Goal: Transaction & Acquisition: Purchase product/service

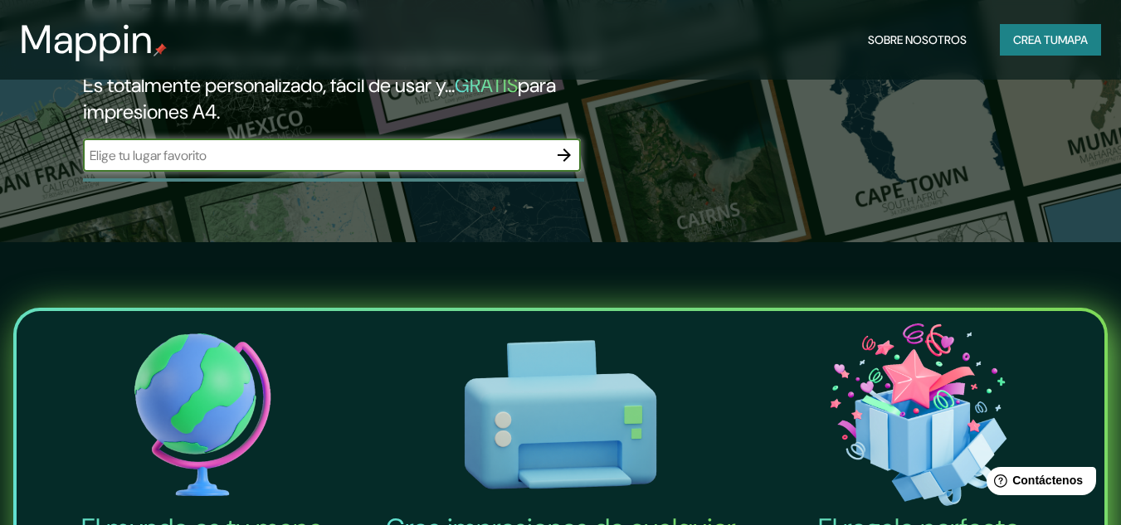
scroll to position [249, 0]
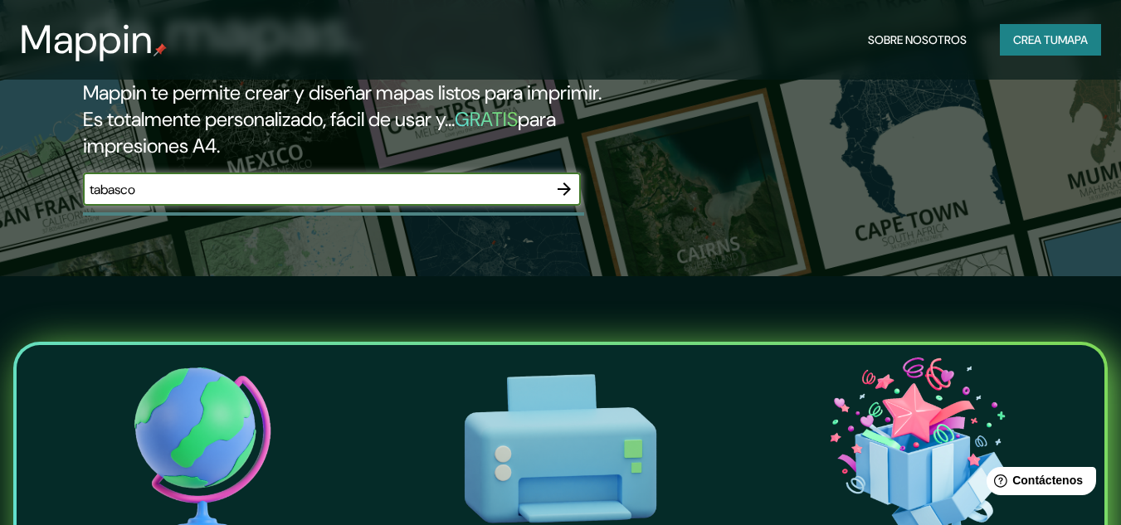
type input "tabasco"
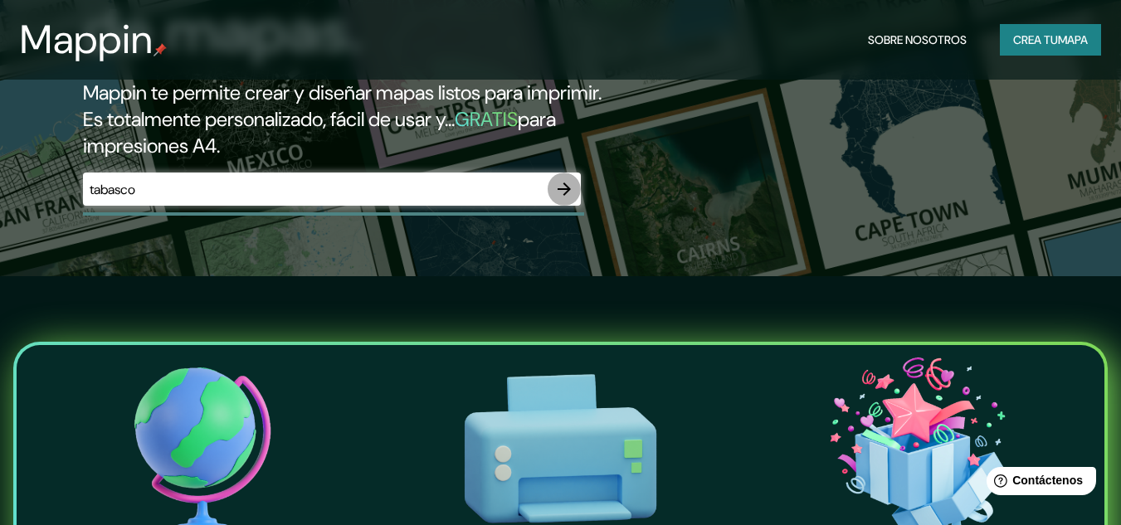
click at [567, 189] on icon "button" at bounding box center [564, 189] width 13 height 13
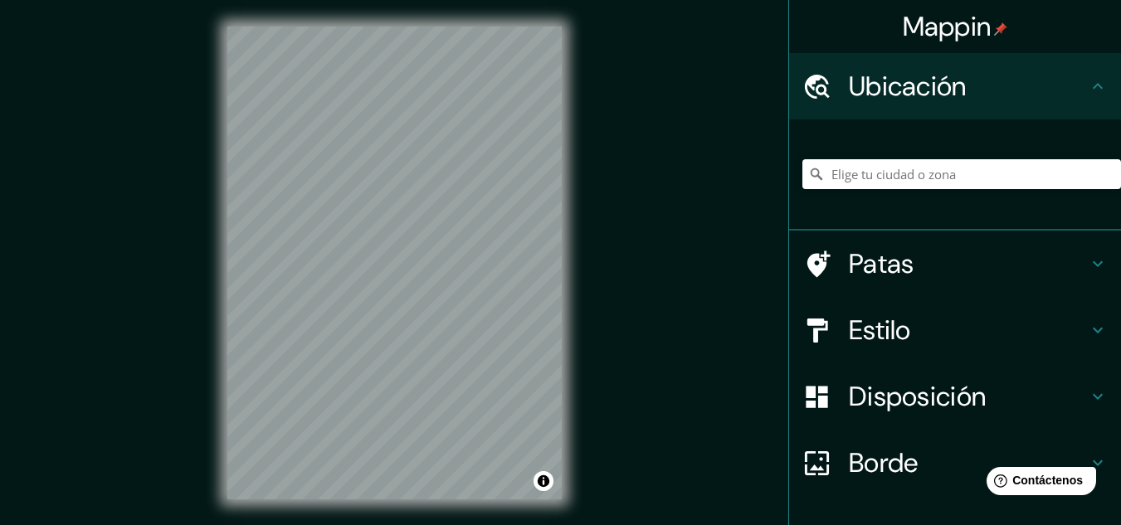
click at [587, 36] on div "© Mapbox © OpenStreetMap Improve this map" at bounding box center [394, 263] width 387 height 526
click at [586, 378] on div "© Mapbox © OpenStreetMap Improve this map" at bounding box center [394, 263] width 387 height 526
click at [867, 171] on input "Elige tu ciudad o zona" at bounding box center [961, 174] width 319 height 30
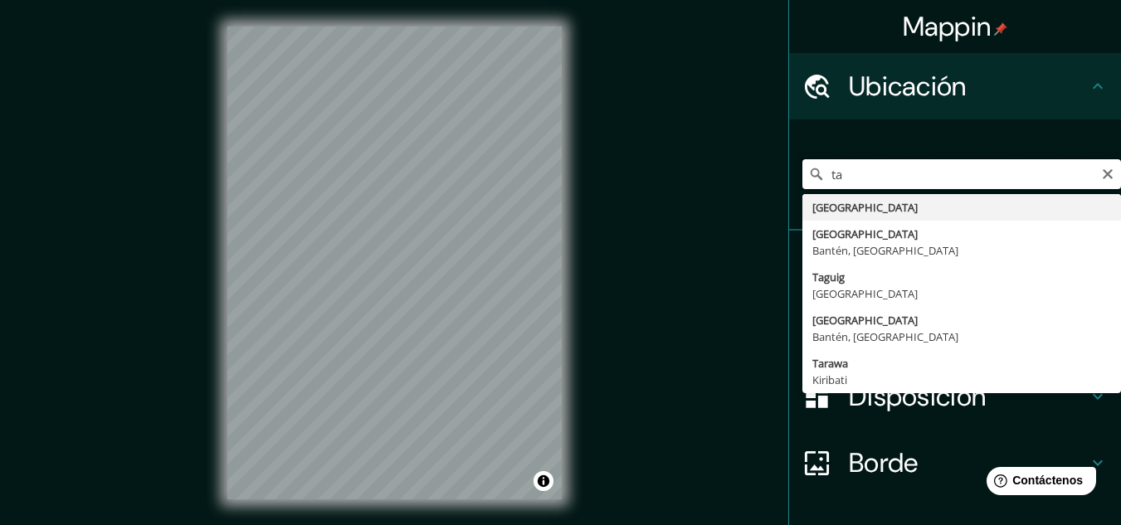
type input "t"
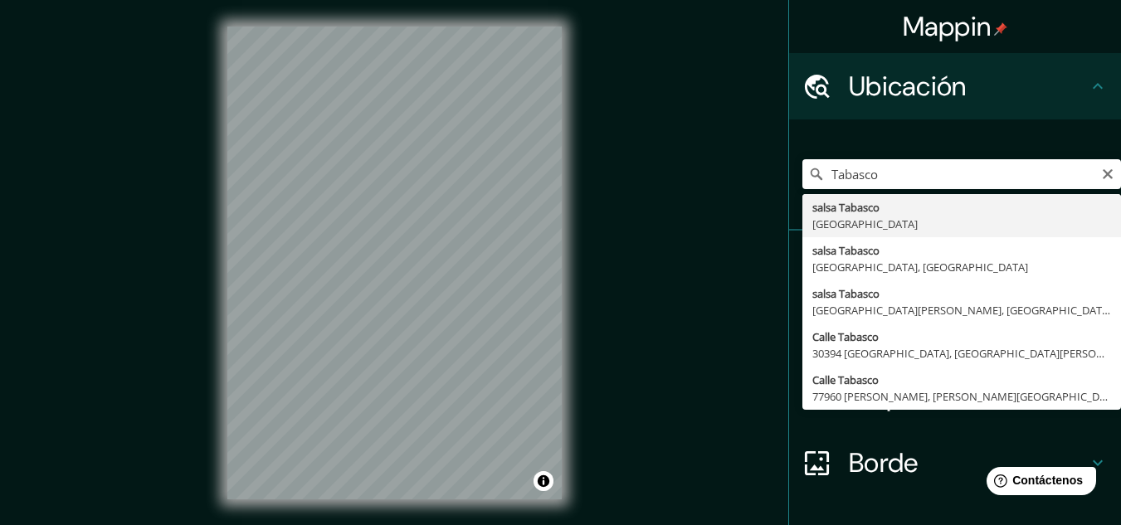
type input "Tabasco, [GEOGRAPHIC_DATA]"
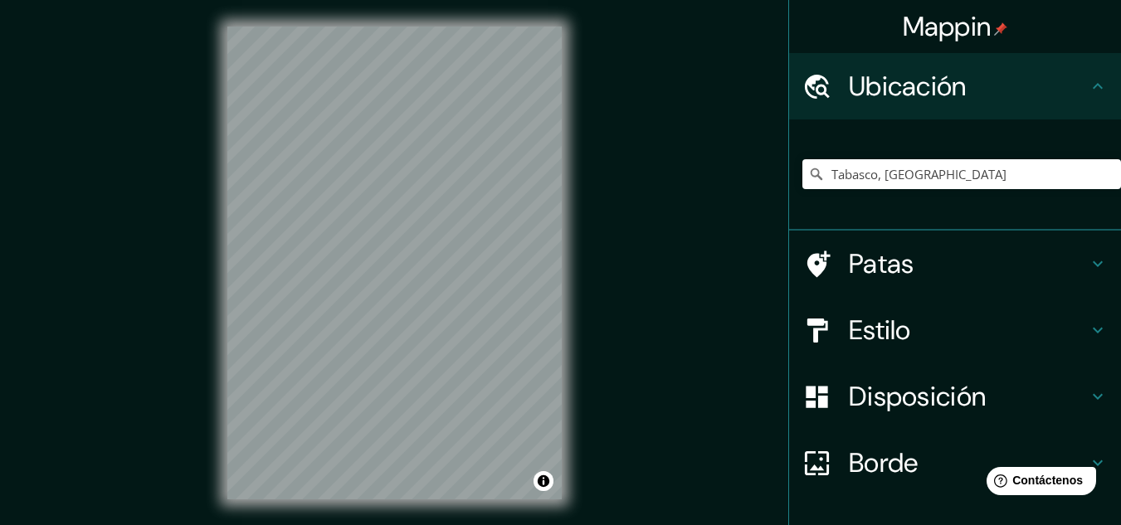
click at [938, 254] on h4 "Patas" at bounding box center [968, 263] width 239 height 33
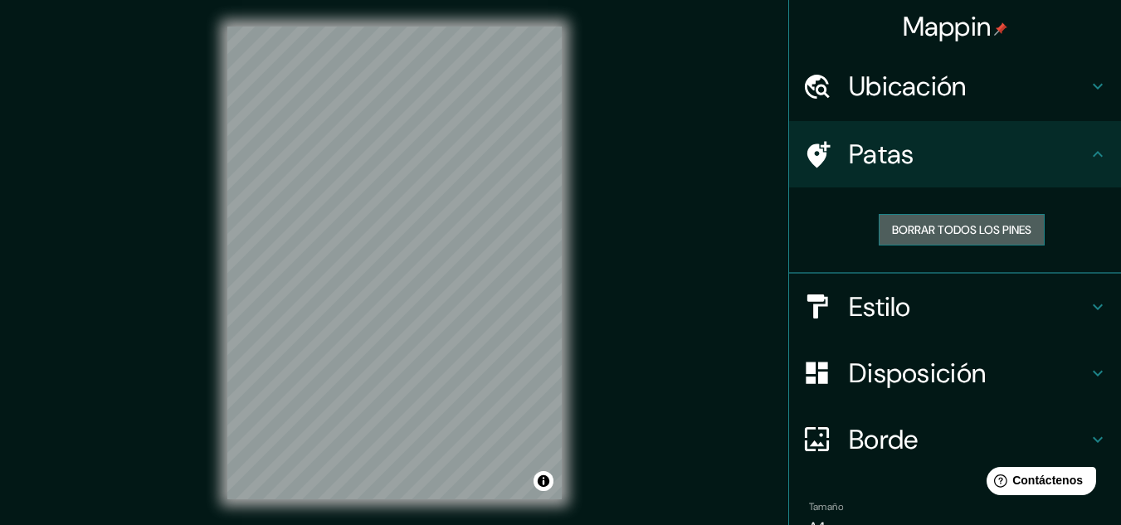
click at [949, 232] on font "Borrar todos los pines" at bounding box center [961, 229] width 139 height 15
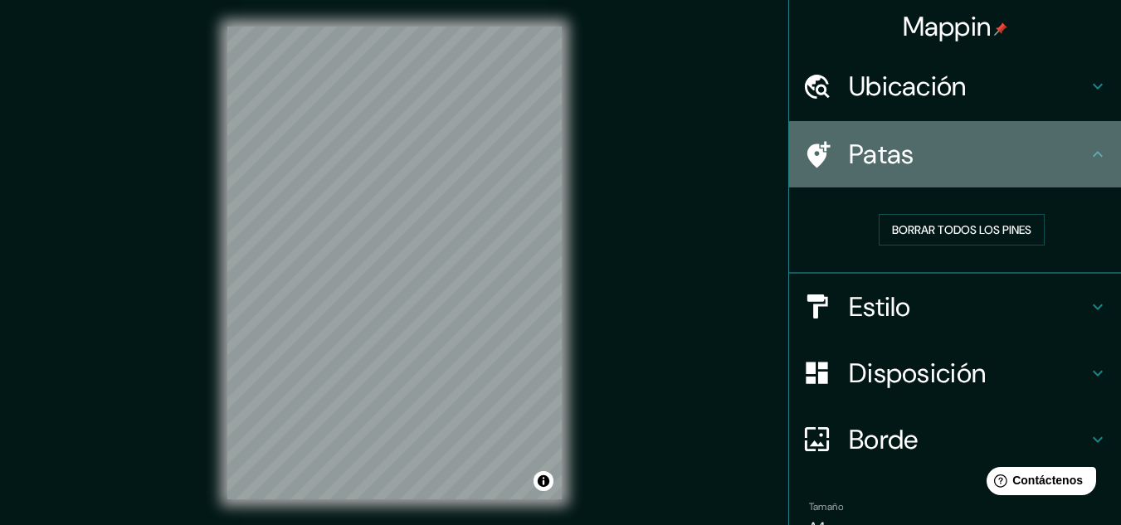
click at [948, 153] on h4 "Patas" at bounding box center [968, 154] width 239 height 33
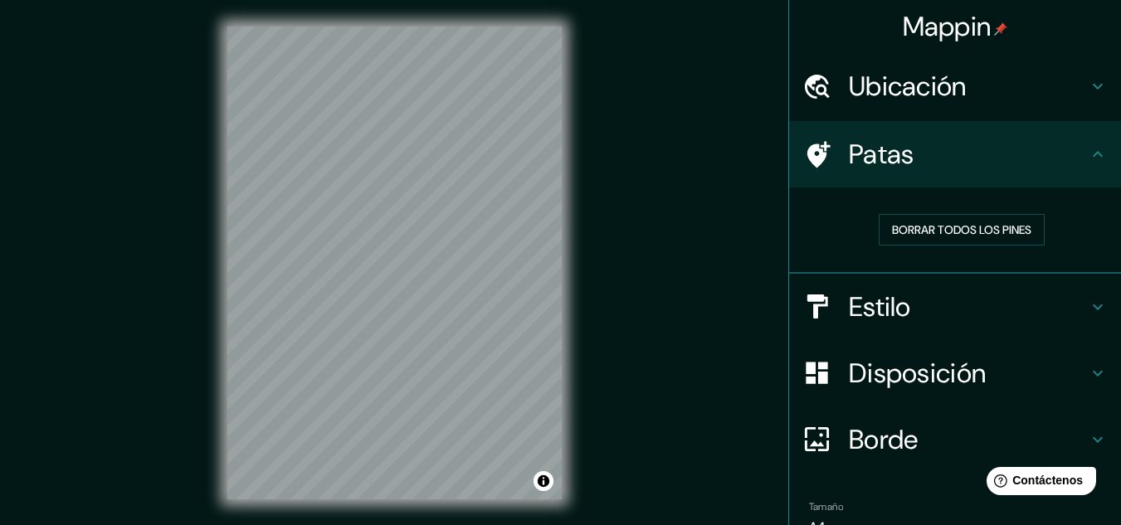
click at [916, 295] on h4 "Estilo" at bounding box center [968, 306] width 239 height 33
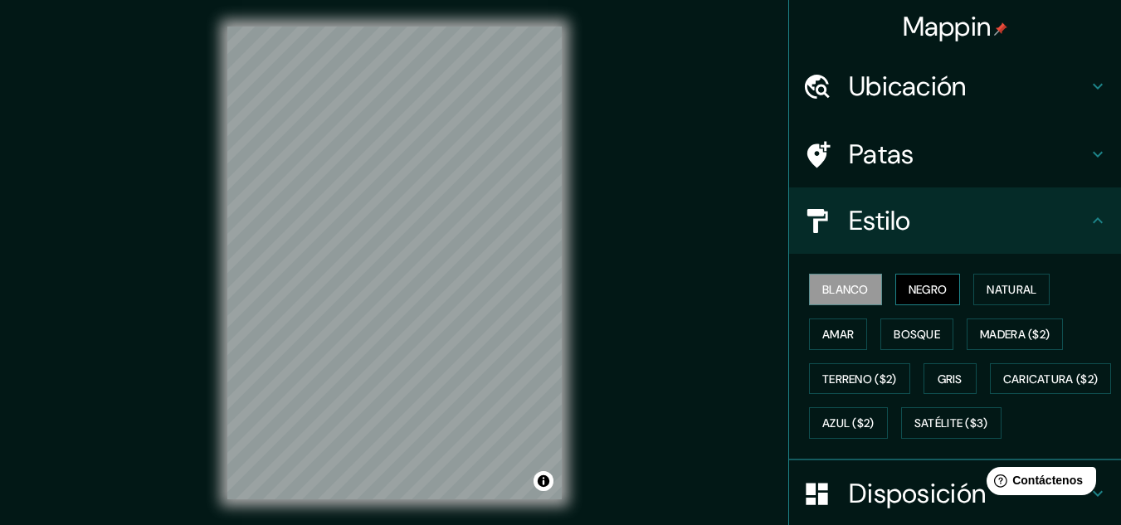
click at [915, 292] on font "Negro" at bounding box center [927, 289] width 39 height 15
click at [845, 284] on font "Blanco" at bounding box center [845, 289] width 46 height 15
click at [869, 221] on font "Estilo" at bounding box center [880, 220] width 62 height 35
click at [1088, 214] on icon at bounding box center [1098, 221] width 20 height 20
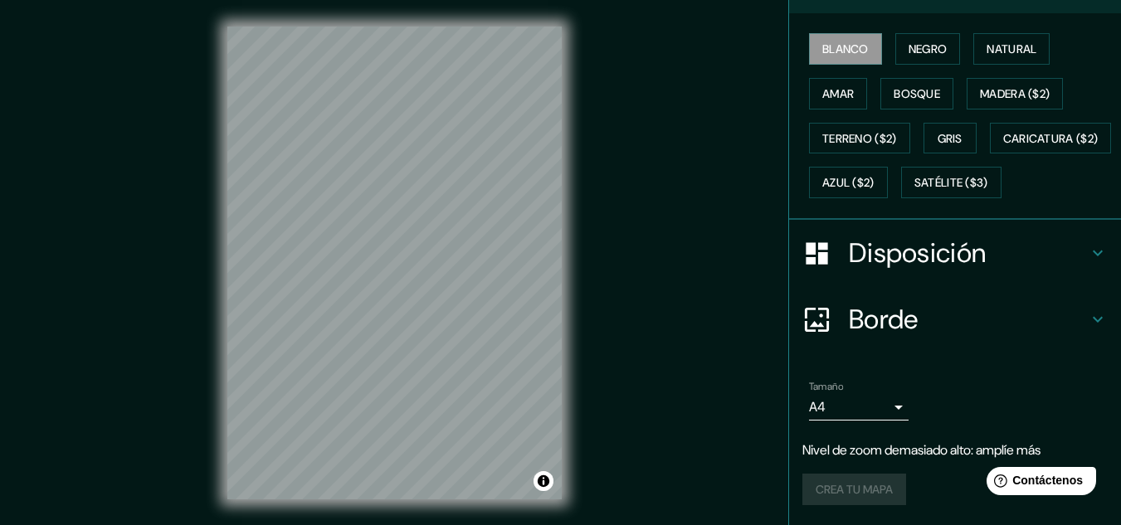
click at [948, 270] on font "Disposición" at bounding box center [917, 253] width 137 height 35
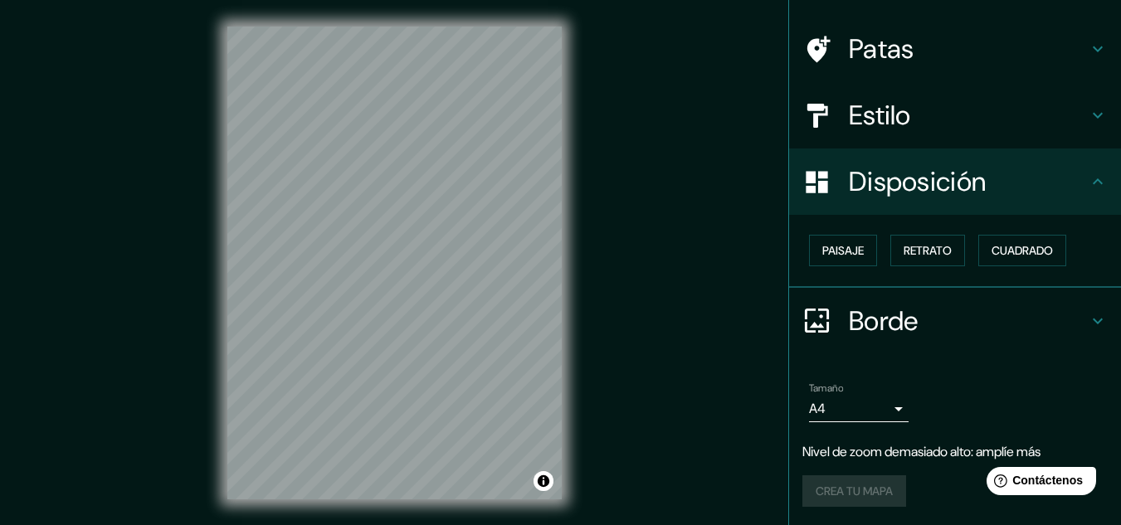
scroll to position [106, 0]
click at [991, 241] on font "Cuadrado" at bounding box center [1021, 250] width 61 height 22
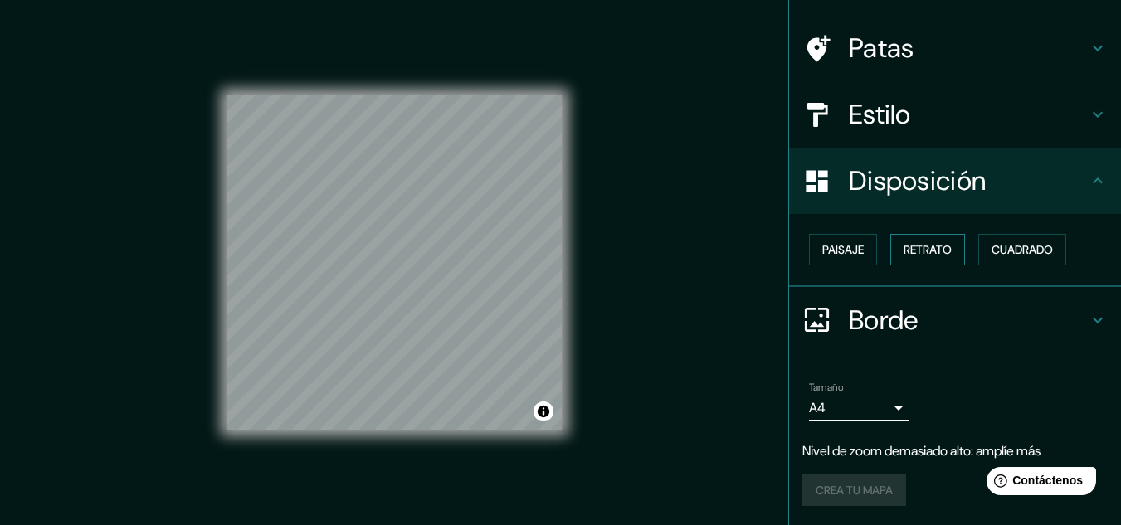
click at [919, 243] on font "Retrato" at bounding box center [927, 249] width 48 height 15
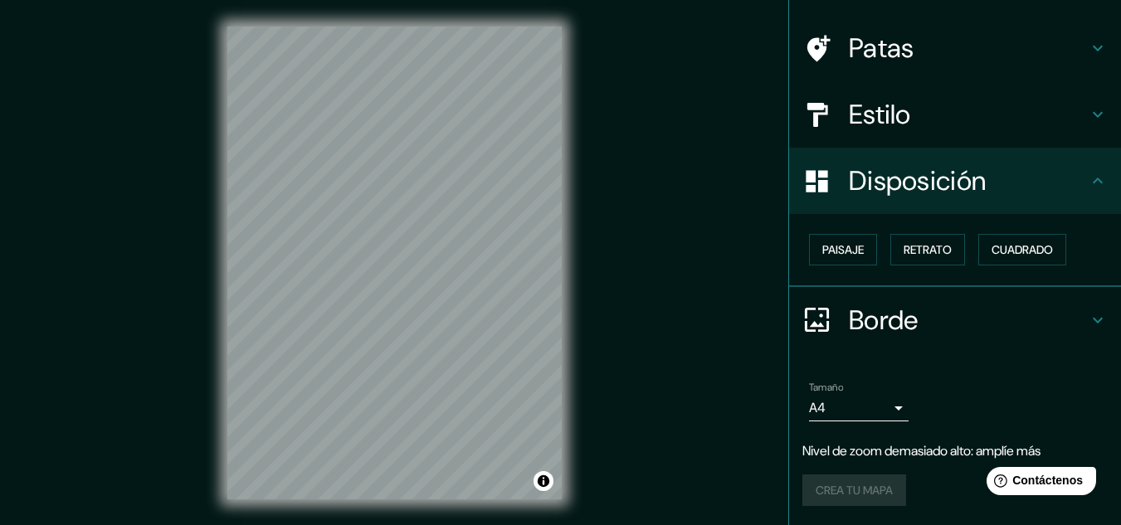
click at [872, 305] on font "Borde" at bounding box center [884, 320] width 70 height 35
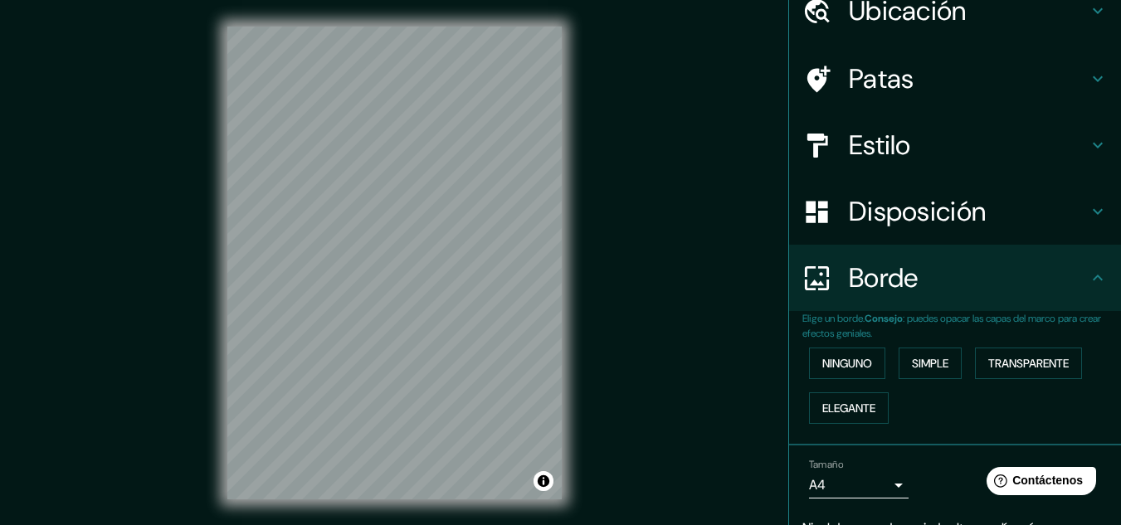
scroll to position [0, 0]
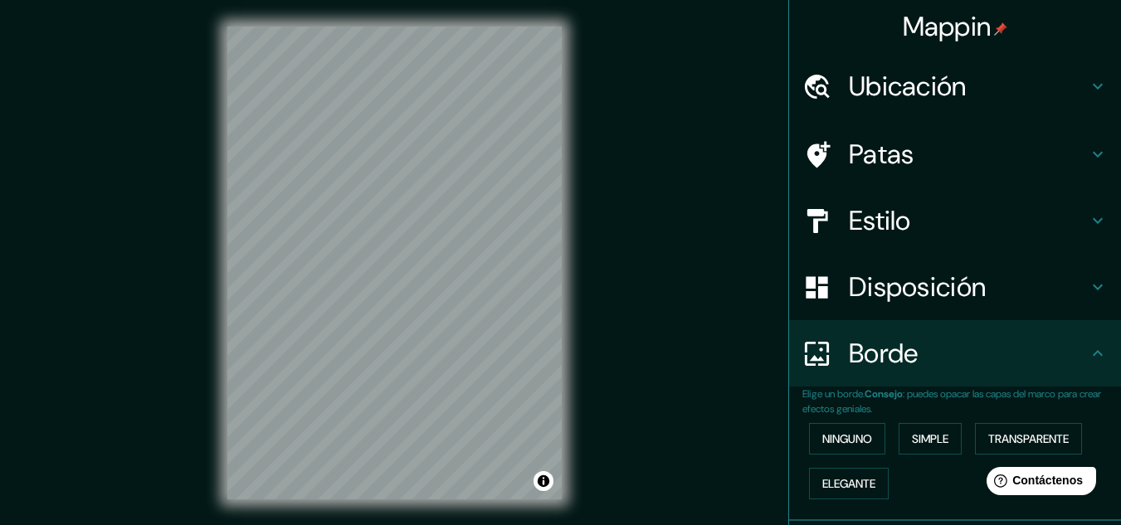
click at [209, 184] on div "© Mapbox © OpenStreetMap Improve this map" at bounding box center [394, 263] width 387 height 526
